Goal: Information Seeking & Learning: Find specific page/section

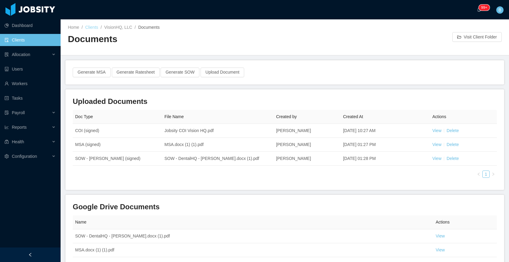
click at [95, 28] on link "Clients" at bounding box center [91, 27] width 13 height 5
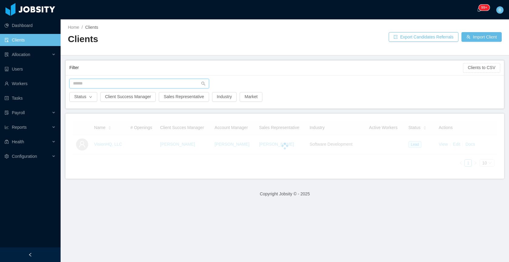
click at [145, 79] on input "text" at bounding box center [139, 84] width 140 height 10
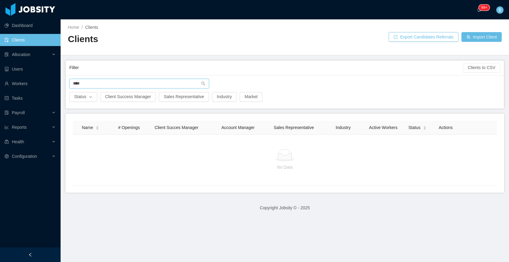
type input "****"
click at [469, 39] on button "Import Client" at bounding box center [481, 37] width 40 height 10
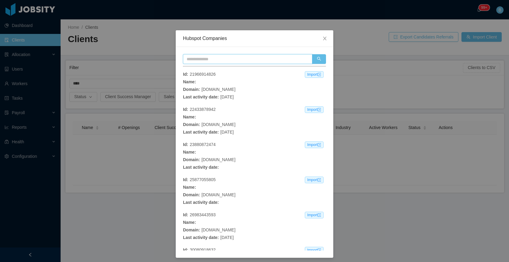
click at [251, 56] on input "text" at bounding box center [247, 59] width 129 height 10
type input "********"
click at [315, 59] on button "button" at bounding box center [319, 59] width 14 height 10
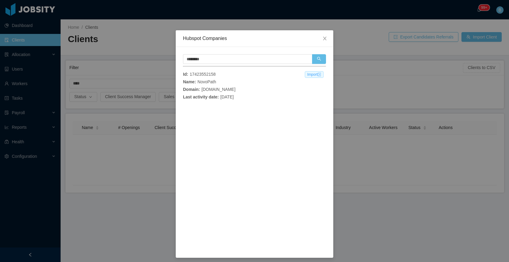
click at [305, 75] on span "Import" at bounding box center [314, 74] width 19 height 7
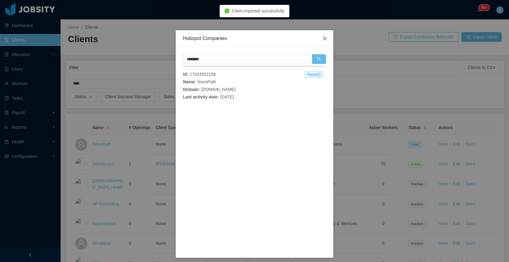
click at [323, 38] on icon "icon: close" at bounding box center [324, 39] width 3 height 4
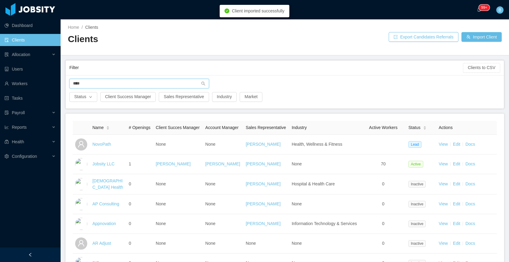
click at [172, 80] on input "****" at bounding box center [139, 84] width 140 height 10
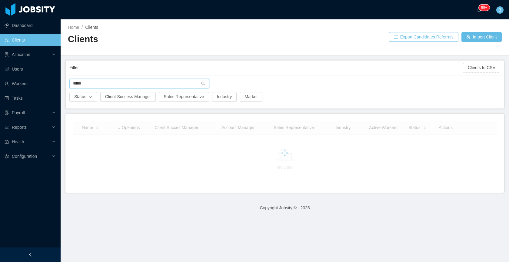
type input "****"
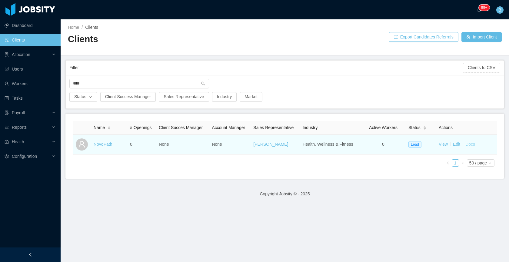
click at [465, 144] on link "Docs" at bounding box center [470, 144] width 10 height 5
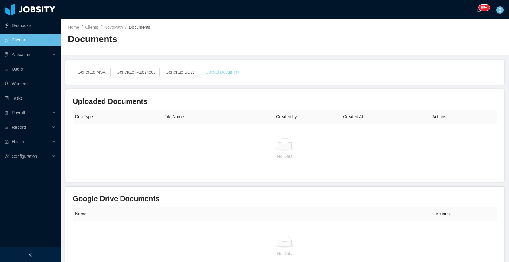
click at [230, 77] on button "Upload Document" at bounding box center [223, 73] width 44 height 10
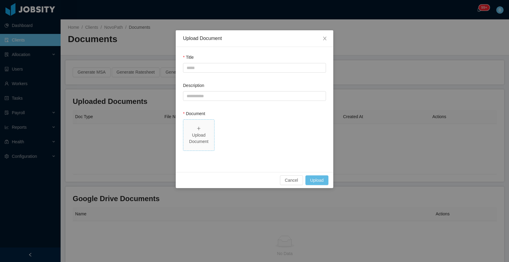
click at [200, 136] on div "Upload Document" at bounding box center [199, 138] width 26 height 13
click at [228, 70] on input "Title" at bounding box center [254, 68] width 143 height 10
drag, startPoint x: 220, startPoint y: 66, endPoint x: 185, endPoint y: 67, distance: 34.8
click at [185, 67] on input "**********" at bounding box center [254, 68] width 143 height 10
type input "**********"
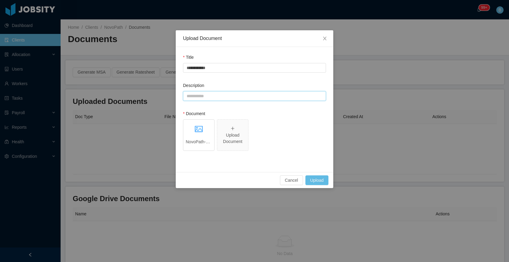
click at [203, 93] on input "Description" at bounding box center [254, 96] width 143 height 10
paste input "**********"
type input "**********"
click at [311, 179] on button "Upload" at bounding box center [316, 180] width 23 height 10
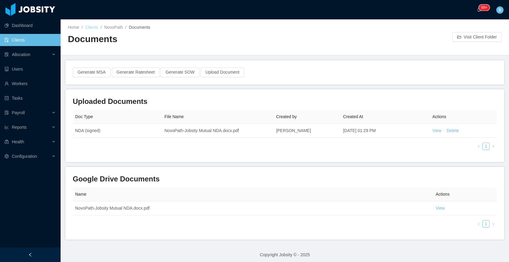
click at [91, 27] on link "Clients" at bounding box center [91, 27] width 13 height 5
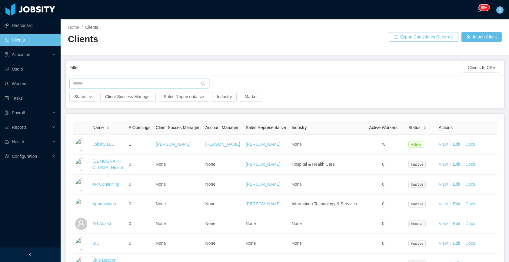
click at [100, 81] on input "text" at bounding box center [139, 84] width 140 height 10
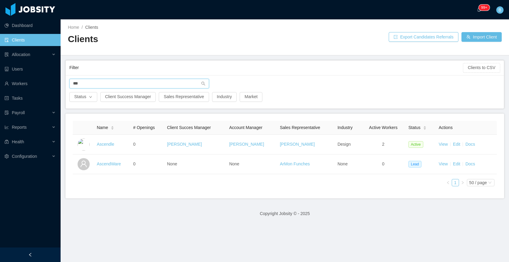
type input "***"
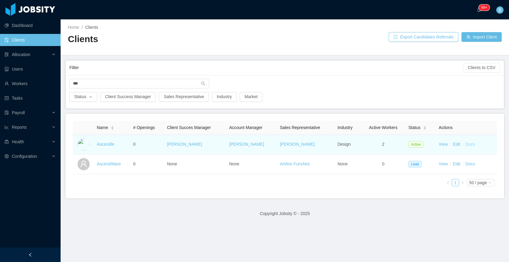
click at [471, 144] on link "Docs" at bounding box center [470, 144] width 10 height 5
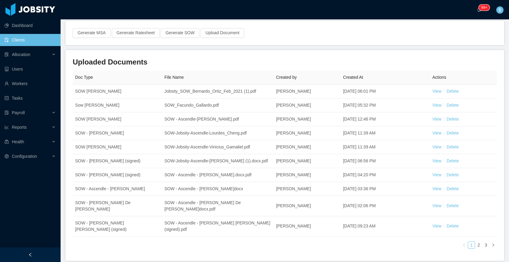
scroll to position [47, 0]
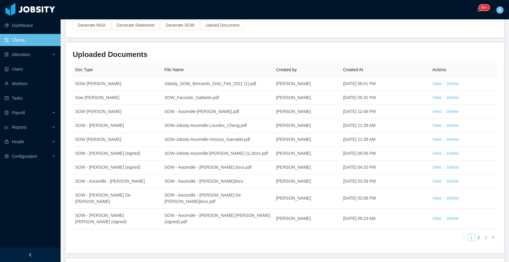
click at [483, 234] on link "3" at bounding box center [486, 237] width 7 height 7
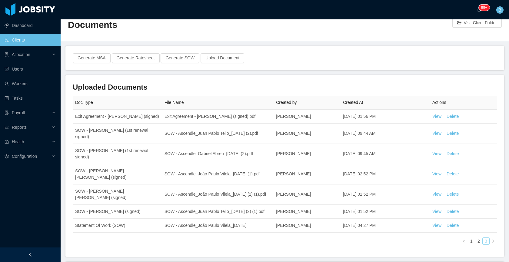
scroll to position [14, 0]
click at [30, 44] on link "Clients" at bounding box center [30, 40] width 51 height 12
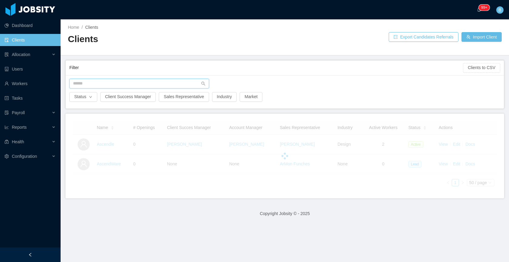
click at [101, 84] on input "text" at bounding box center [139, 84] width 140 height 10
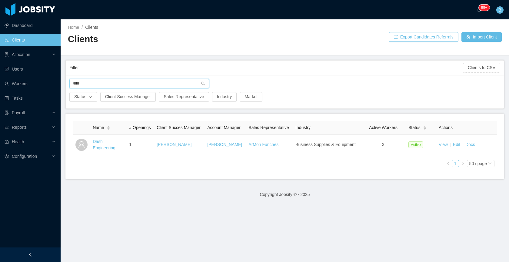
type input "****"
click at [214, 179] on div "Name # Openings Client Succes Manager Account Manager Sales Representative Indu…" at bounding box center [284, 147] width 439 height 66
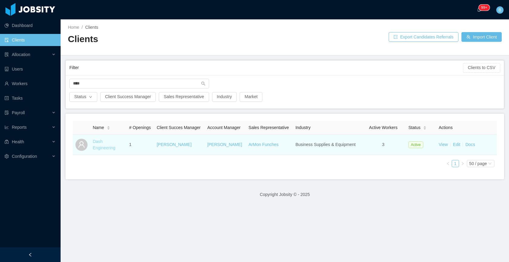
click at [103, 150] on link "Dash Engineering" at bounding box center [104, 144] width 23 height 11
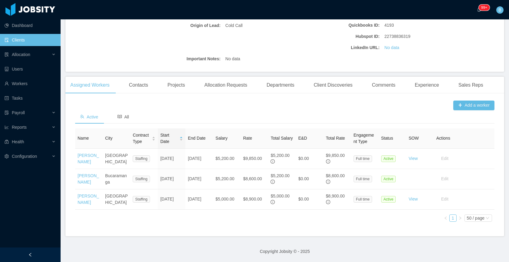
scroll to position [137, 0]
click at [395, 77] on div "Comments" at bounding box center [383, 85] width 33 height 17
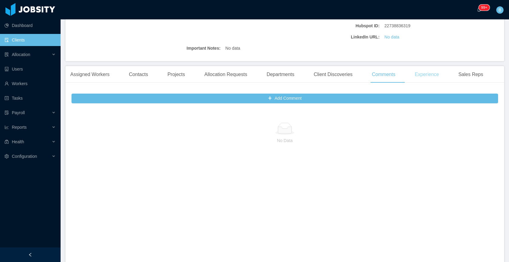
click at [430, 76] on div "Experience" at bounding box center [427, 74] width 34 height 17
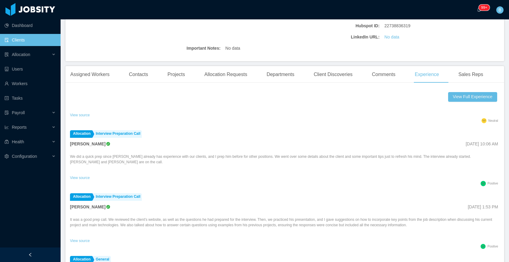
scroll to position [0, 0]
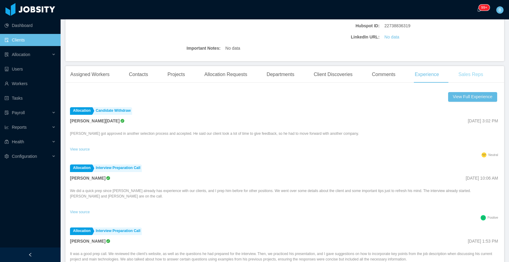
click at [487, 78] on div "Sales Reps" at bounding box center [470, 74] width 35 height 17
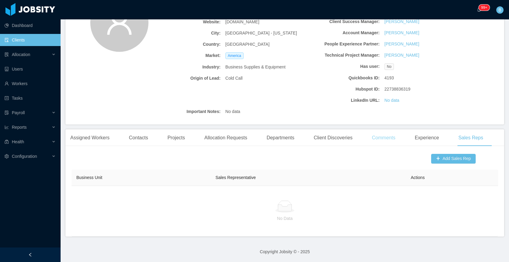
click at [379, 141] on div "Comments" at bounding box center [383, 137] width 33 height 17
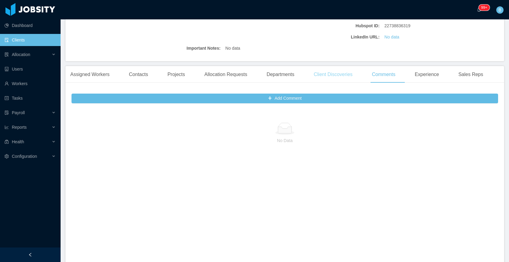
click at [334, 75] on div "Client Discoveries" at bounding box center [333, 74] width 48 height 17
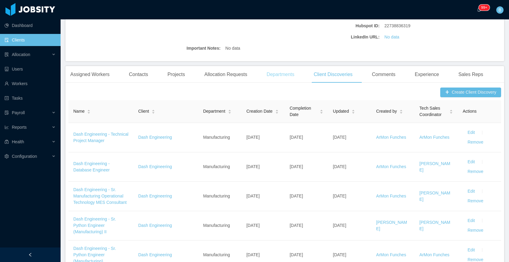
click at [285, 75] on div "Departments" at bounding box center [281, 74] width 38 height 17
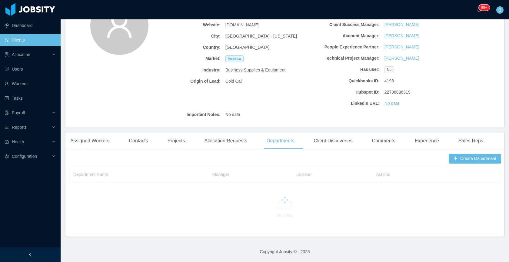
scroll to position [59, 0]
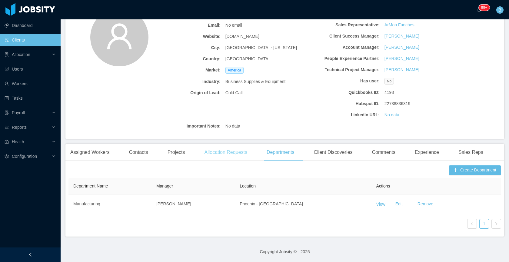
click at [225, 149] on div "Allocation Requests" at bounding box center [225, 152] width 52 height 17
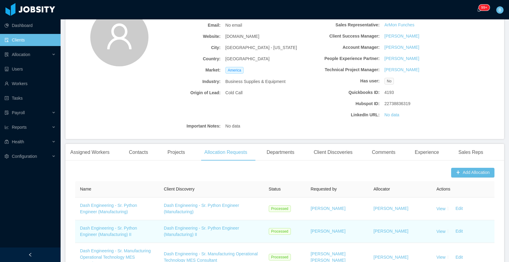
scroll to position [137, 0]
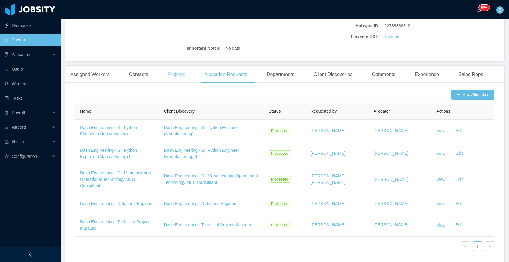
click at [176, 76] on div "Projects" at bounding box center [176, 74] width 27 height 17
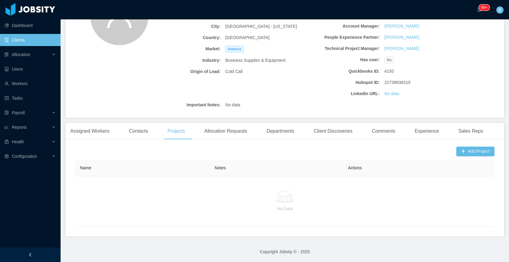
click at [28, 38] on link "Clients" at bounding box center [30, 40] width 51 height 12
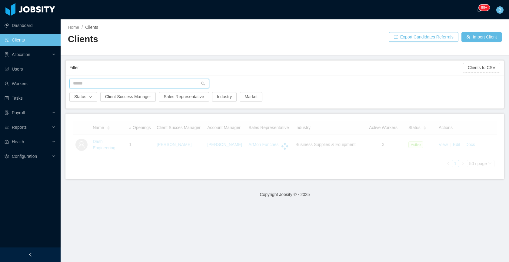
click at [179, 84] on input "text" at bounding box center [139, 84] width 140 height 10
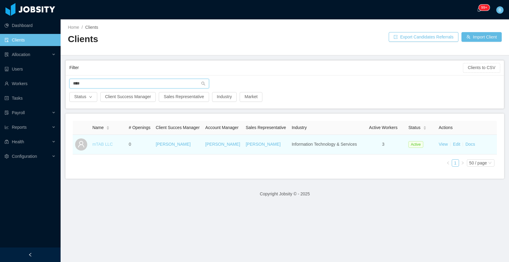
type input "****"
click at [96, 147] on link "mTAB LLC" at bounding box center [102, 144] width 20 height 5
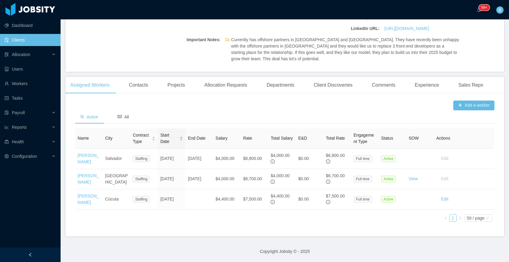
scroll to position [156, 0]
click at [141, 77] on div "Contacts" at bounding box center [138, 85] width 29 height 17
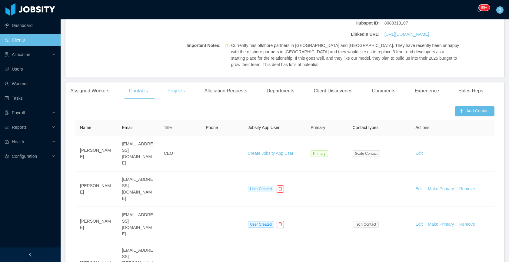
click at [184, 90] on div "Projects" at bounding box center [176, 90] width 27 height 17
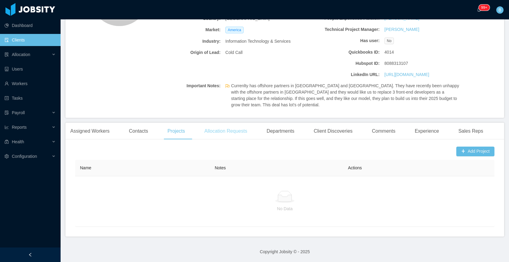
click at [234, 135] on div "Allocation Requests" at bounding box center [225, 131] width 52 height 17
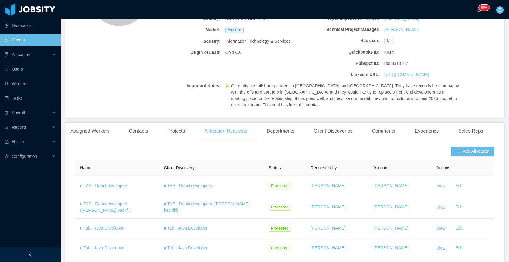
scroll to position [150, 0]
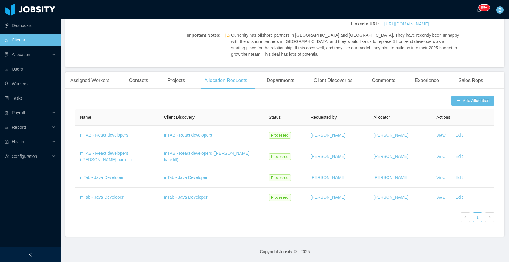
click at [20, 47] on ul "Dashboard Clients Allocation Users Workers Tasks Payroll Reports Health Configu…" at bounding box center [30, 90] width 61 height 145
click at [21, 40] on link "Clients" at bounding box center [30, 40] width 51 height 12
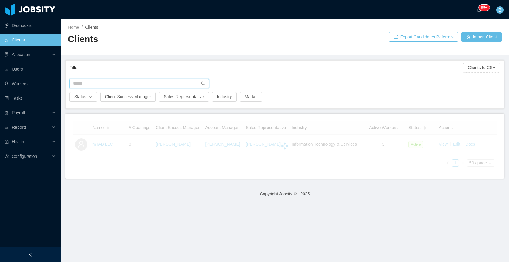
drag, startPoint x: 97, startPoint y: 81, endPoint x: 100, endPoint y: 68, distance: 14.3
click at [97, 82] on input "text" at bounding box center [139, 84] width 140 height 10
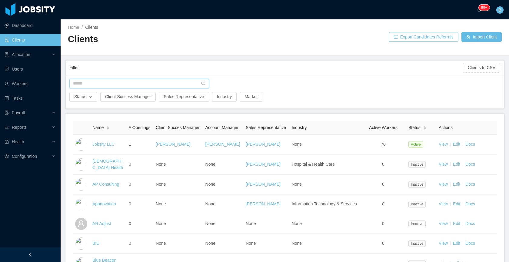
type input "*"
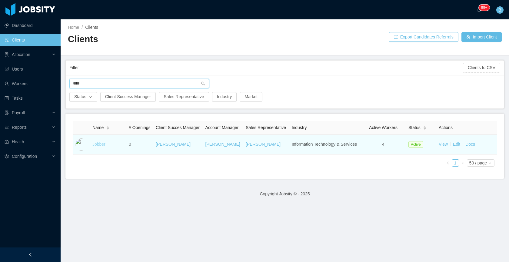
type input "****"
click at [98, 147] on link "Jobber" at bounding box center [98, 144] width 13 height 5
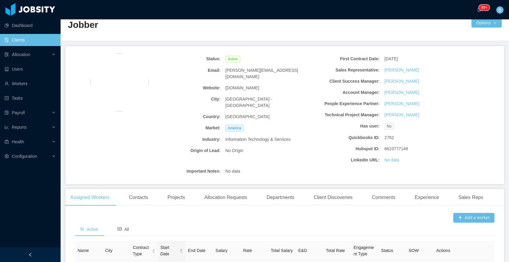
scroll to position [13, 0]
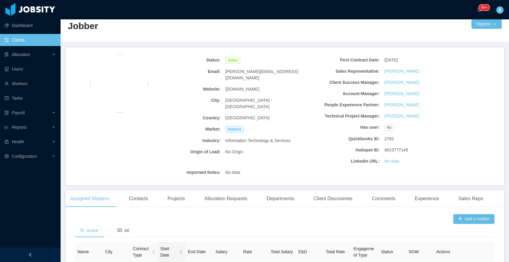
click at [29, 38] on link "Clients" at bounding box center [30, 40] width 51 height 12
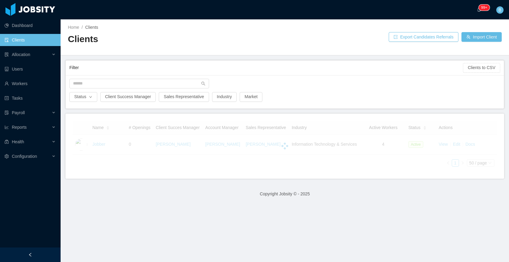
click at [109, 76] on div "Status Client Success Manager Sales Representative Industry Market" at bounding box center [285, 91] width 438 height 33
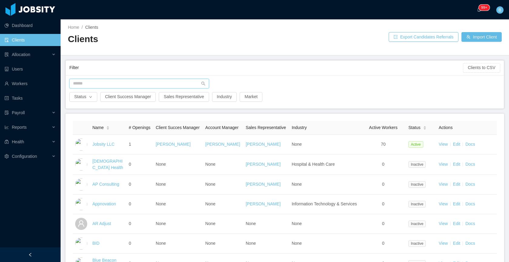
click at [108, 81] on input "text" at bounding box center [139, 84] width 140 height 10
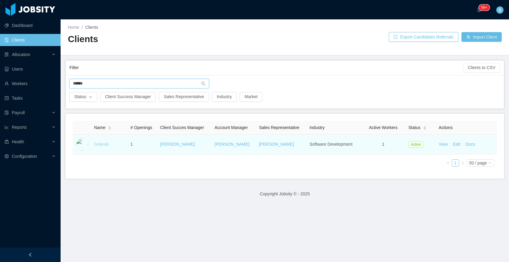
type input "******"
click at [104, 145] on link "Solara6" at bounding box center [101, 144] width 15 height 5
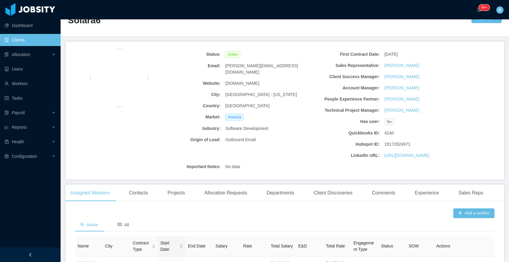
scroll to position [18, 0]
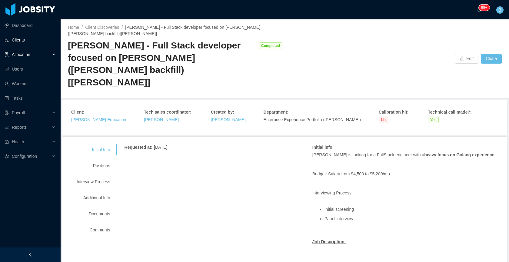
click at [17, 38] on link "Clients" at bounding box center [30, 40] width 51 height 12
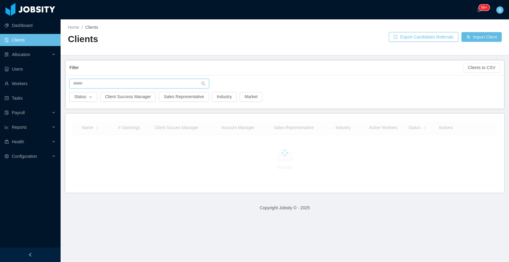
click at [154, 88] on input "text" at bounding box center [139, 84] width 140 height 10
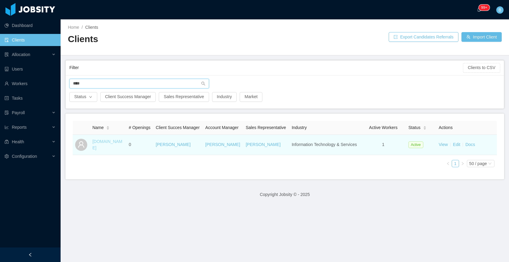
type input "****"
click at [114, 150] on link "[DOMAIN_NAME]" at bounding box center [107, 144] width 30 height 11
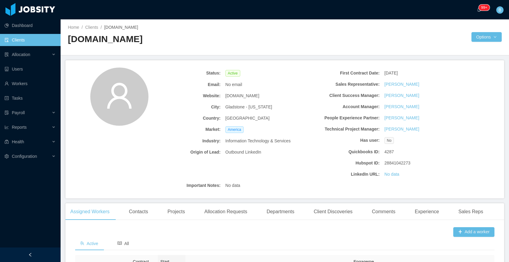
drag, startPoint x: 252, startPoint y: 93, endPoint x: 222, endPoint y: 95, distance: 29.4
click at [223, 95] on div "[DOMAIN_NAME]" at bounding box center [263, 95] width 80 height 11
copy span "[DOMAIN_NAME]"
